Goal: Entertainment & Leisure: Consume media (video, audio)

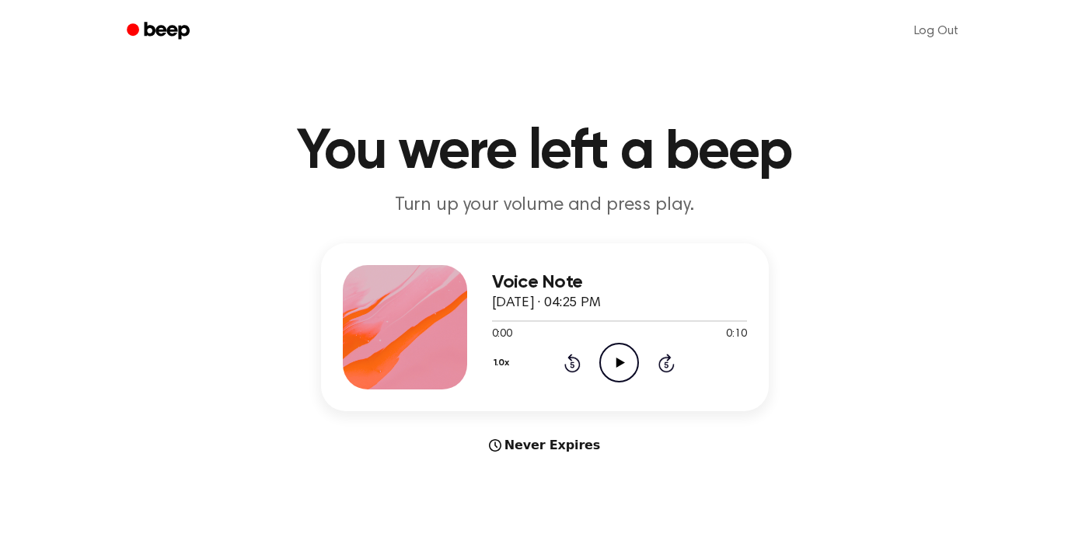
click at [626, 365] on icon "Play Audio" at bounding box center [620, 363] width 40 height 40
click at [626, 359] on icon "Play Audio" at bounding box center [620, 363] width 40 height 40
click at [620, 355] on icon "Play Audio" at bounding box center [620, 363] width 40 height 40
click at [621, 365] on icon at bounding box center [619, 363] width 7 height 10
